Goal: Task Accomplishment & Management: Manage account settings

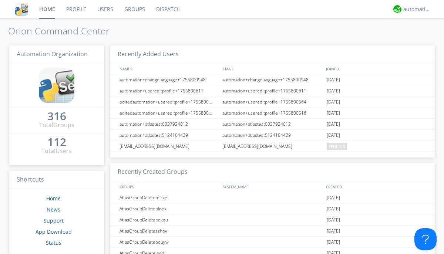
click at [134, 9] on link "Groups" at bounding box center [135, 9] width 32 height 18
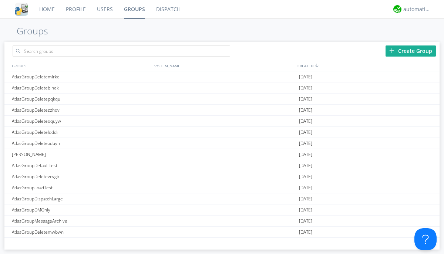
click at [410, 51] on div "Create Group" at bounding box center [410, 50] width 50 height 11
click at [134, 9] on link "Groups" at bounding box center [134, 9] width 32 height 18
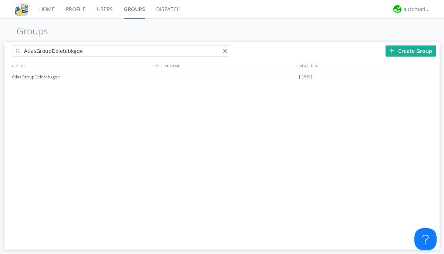
type input "AtlasGroupDeletebkgqe"
click at [226, 52] on div at bounding box center [226, 52] width 7 height 7
type input "AtlasGroupDeletebkgqe"
click at [81, 77] on div "AtlasGroupDeletebkgqe" at bounding box center [81, 76] width 142 height 11
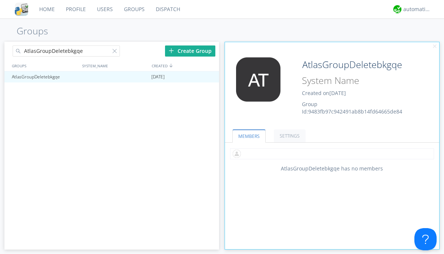
click at [332, 153] on input "text" at bounding box center [332, 153] width 204 height 11
type input "automation+atlas0005"
click at [330, 153] on input "text" at bounding box center [332, 153] width 204 height 11
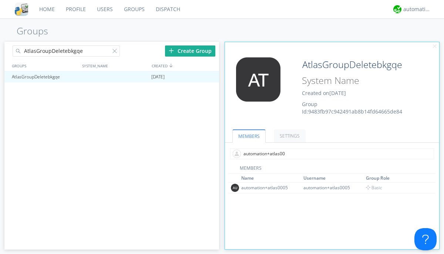
type input "automation+atlas0004"
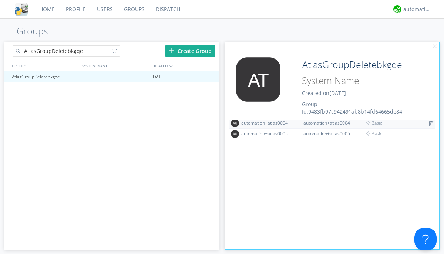
click at [428, 123] on img at bounding box center [430, 124] width 5 height 6
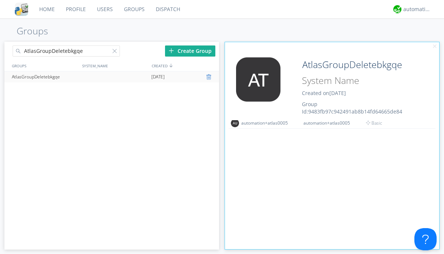
click at [209, 77] on div at bounding box center [209, 77] width 7 height 6
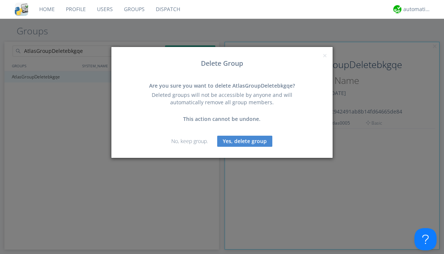
click at [245, 141] on button "Yes, delete group" at bounding box center [244, 141] width 55 height 11
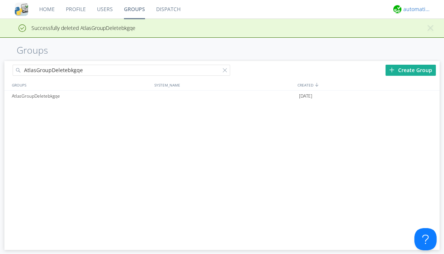
click at [415, 9] on div "automation+atlas" at bounding box center [417, 9] width 28 height 7
